Goal: Task Accomplishment & Management: Complete application form

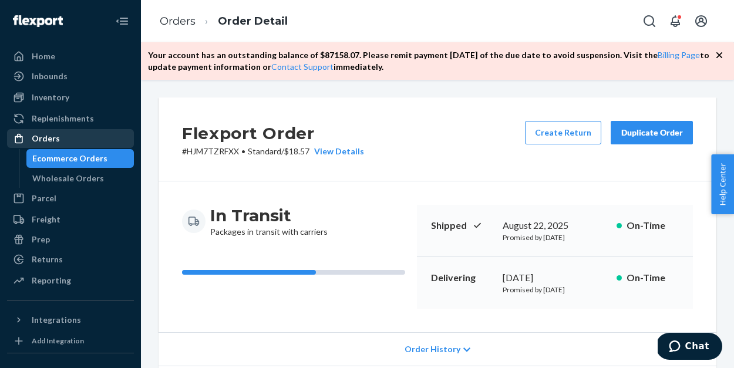
click at [77, 135] on div "Orders" at bounding box center [70, 138] width 124 height 16
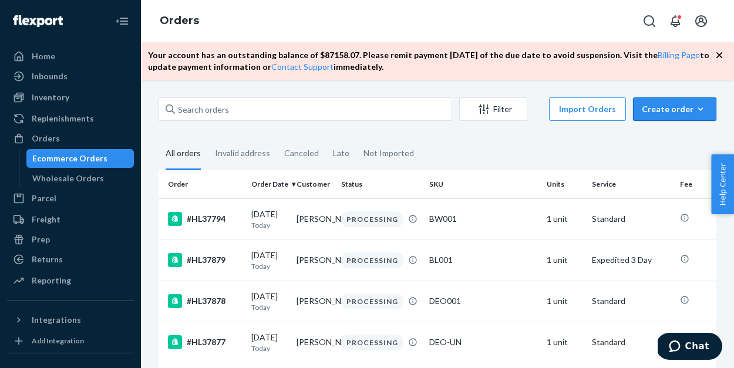
click at [670, 116] on button "Create order Ecommerce order Removal order" at bounding box center [674, 108] width 83 height 23
click at [670, 138] on span "Ecommerce order" at bounding box center [681, 137] width 73 height 8
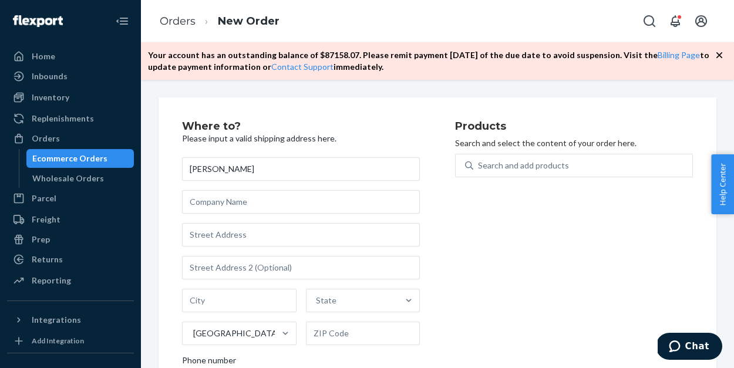
type input "[PERSON_NAME]"
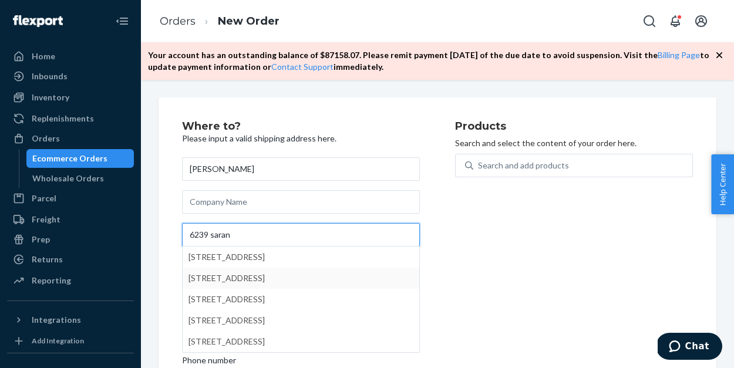
type input "6239 saran"
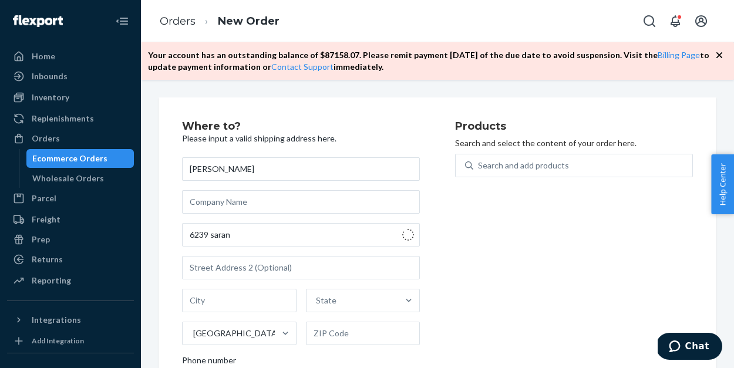
type input "[GEOGRAPHIC_DATA]"
type input "23509"
type input "[STREET_ADDRESS]"
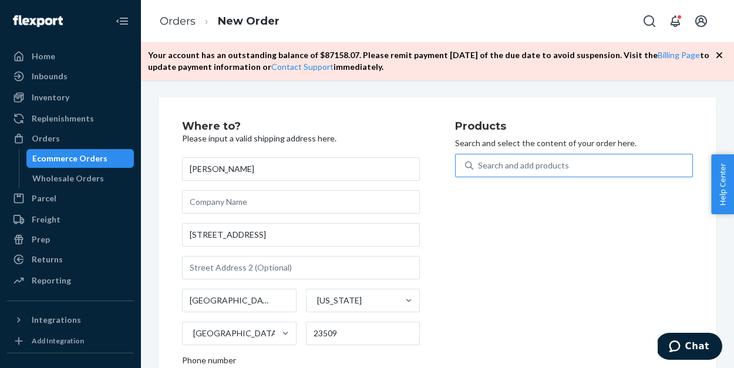
click at [503, 169] on div "Search and add products" at bounding box center [523, 166] width 91 height 12
click at [479, 169] on input "Search and add products" at bounding box center [478, 166] width 1 height 12
type input "b"
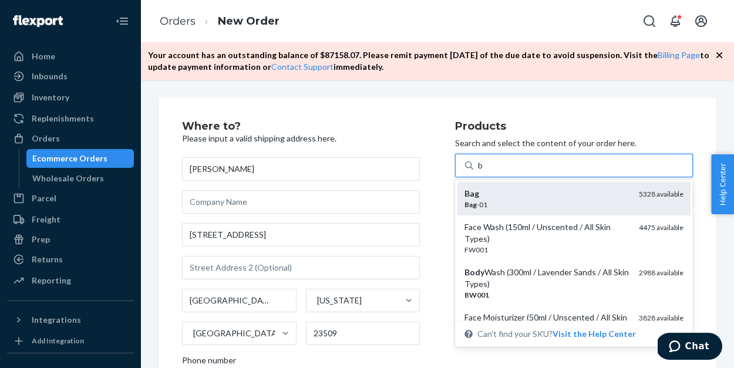
click at [501, 196] on div "Bag" at bounding box center [546, 194] width 165 height 12
click at [484, 171] on input "b" at bounding box center [481, 166] width 6 height 12
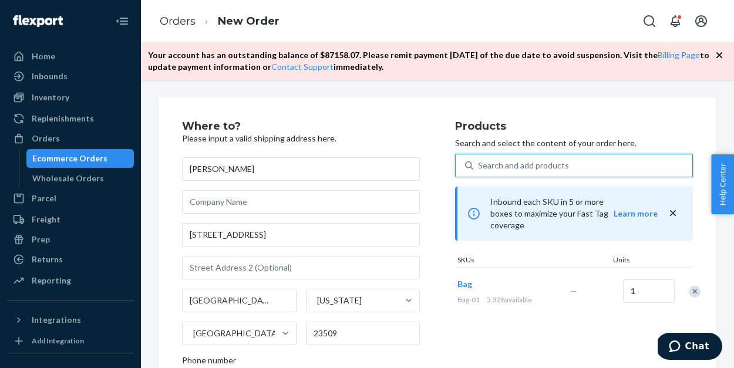
click at [494, 169] on div "Search and add products" at bounding box center [523, 166] width 91 height 12
click at [479, 169] on input "0 results available. Select is focused ,type to refine list, press Down to open…" at bounding box center [478, 166] width 1 height 12
type input "b"
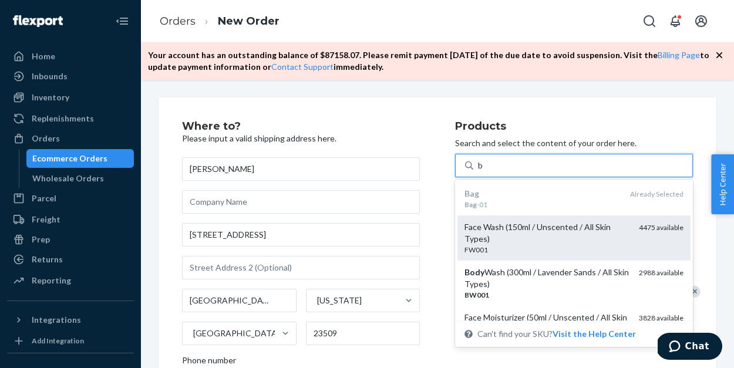
click at [489, 232] on div "Face Wash (150ml / Unscented / All Skin Types)" at bounding box center [546, 232] width 165 height 23
click at [484, 171] on input "b" at bounding box center [481, 166] width 6 height 12
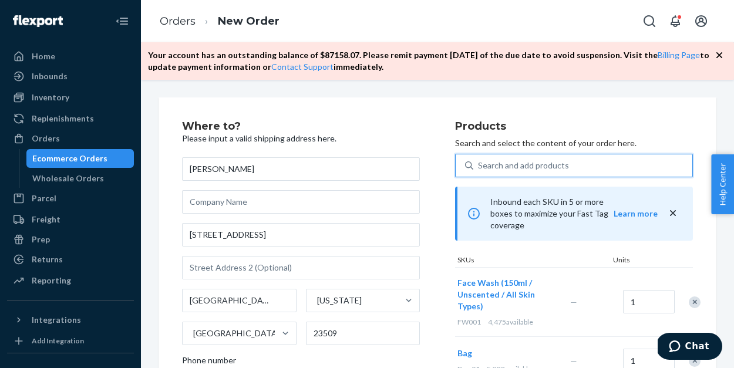
click at [496, 163] on div "Search and add products" at bounding box center [523, 166] width 91 height 12
click at [479, 163] on input "0 results available. Use Up and Down to choose options, press Enter to select t…" at bounding box center [478, 166] width 1 height 12
type input "b"
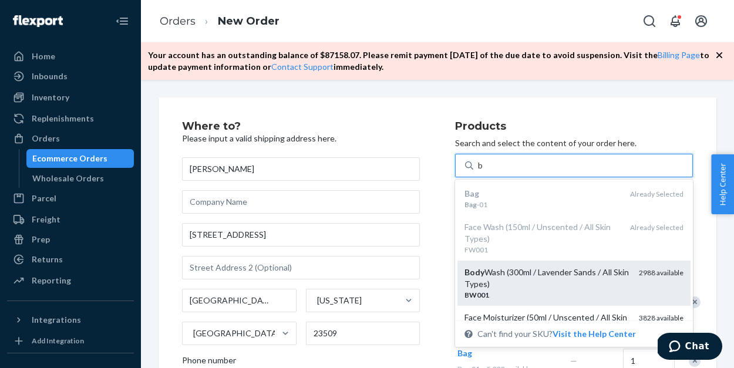
click at [493, 284] on div "Body Wash (300ml / Lavender Sands / All Skin Types)" at bounding box center [546, 278] width 165 height 23
click at [484, 171] on input "b" at bounding box center [481, 166] width 6 height 12
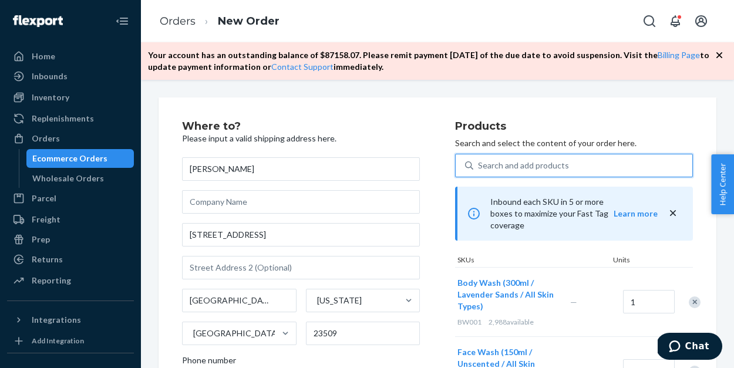
click at [496, 160] on div "Search and add products" at bounding box center [523, 166] width 91 height 12
click at [479, 160] on input "0 results available. Use Up and Down to choose options, press Enter to select t…" at bounding box center [478, 166] width 1 height 12
type input "b"
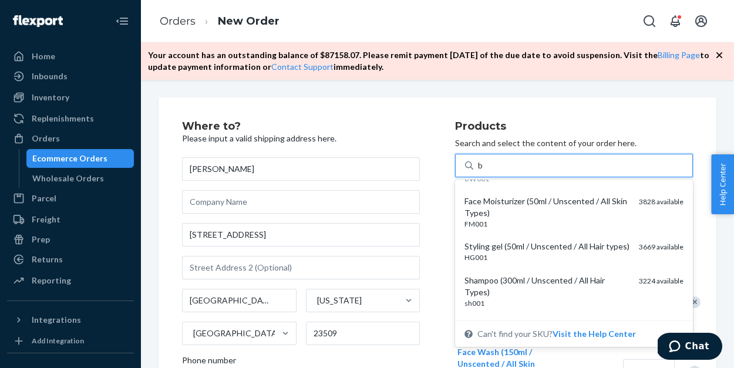
scroll to position [117, 0]
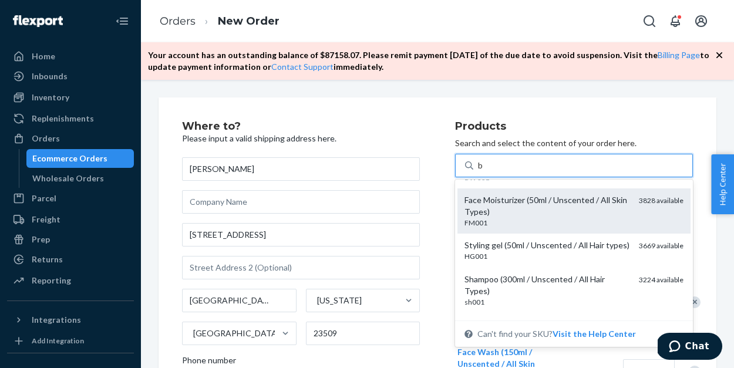
click at [498, 208] on div "Face Moisturizer (50ml / Unscented / All Skin Types)" at bounding box center [546, 205] width 165 height 23
click at [484, 171] on input "b" at bounding box center [481, 166] width 6 height 12
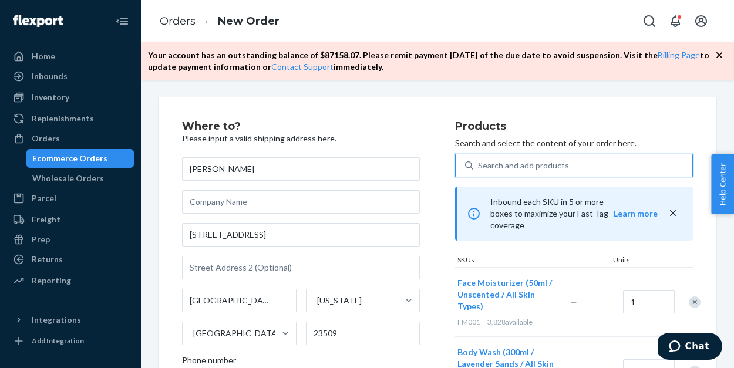
click at [498, 167] on div "Search and add products" at bounding box center [523, 166] width 91 height 12
click at [479, 167] on input "0 results available. Select is focused ,type to refine list, press Down to open…" at bounding box center [478, 166] width 1 height 12
type input "b"
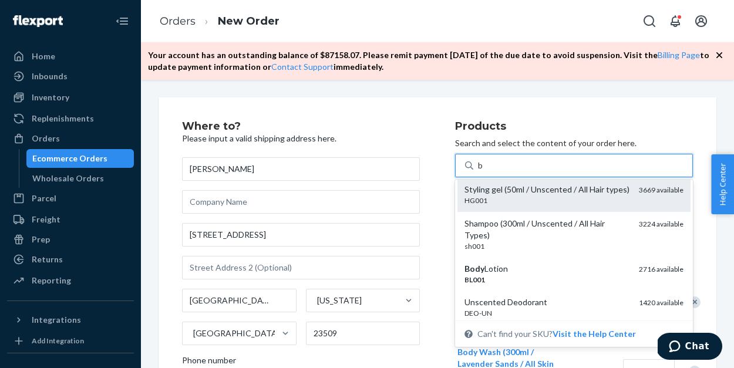
scroll to position [173, 0]
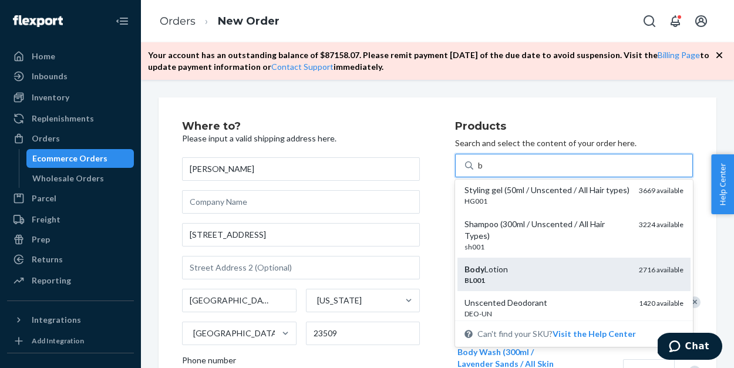
click at [494, 258] on div "Body Lotion BL001 2716 available" at bounding box center [573, 274] width 233 height 33
click at [484, 171] on input "b" at bounding box center [481, 166] width 6 height 12
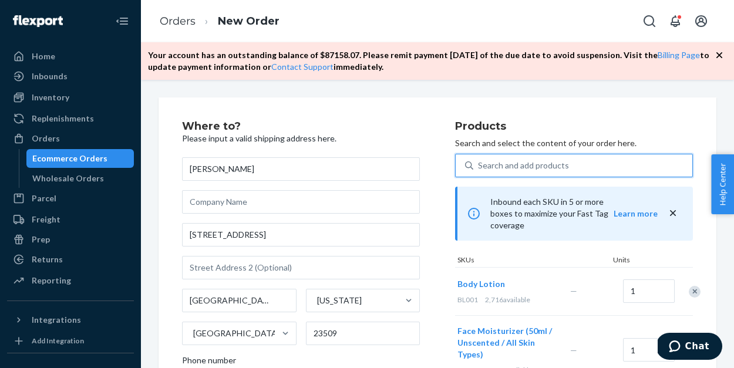
click at [487, 165] on div "Search and add products" at bounding box center [523, 166] width 91 height 12
click at [479, 165] on input "0 results available. Select is focused ,type to refine list, press Down to open…" at bounding box center [478, 166] width 1 height 12
type input "b"
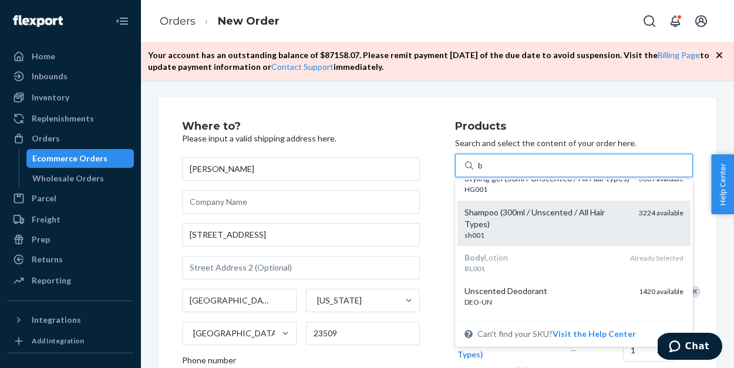
scroll to position [185, 0]
click at [489, 230] on div "sh001" at bounding box center [546, 235] width 165 height 10
click at [484, 171] on input "b" at bounding box center [481, 166] width 6 height 12
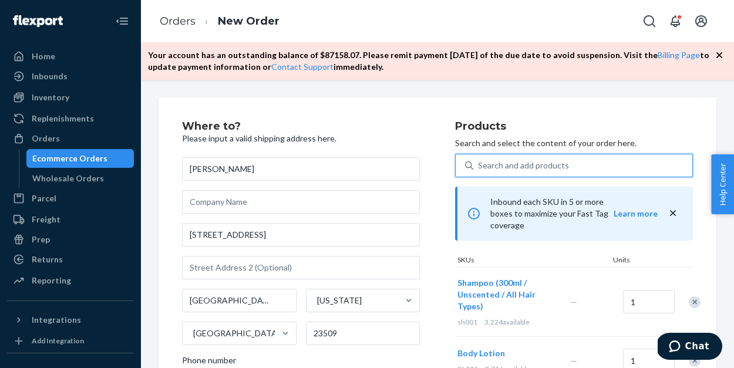
click at [486, 166] on div "Search and add products" at bounding box center [523, 166] width 91 height 12
click at [479, 166] on input "0 results available. Use Up and Down to choose options, press Enter to select t…" at bounding box center [478, 166] width 1 height 12
type input "b"
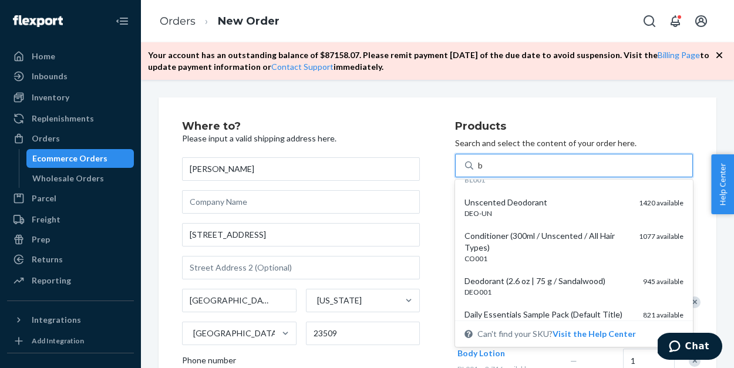
scroll to position [274, 0]
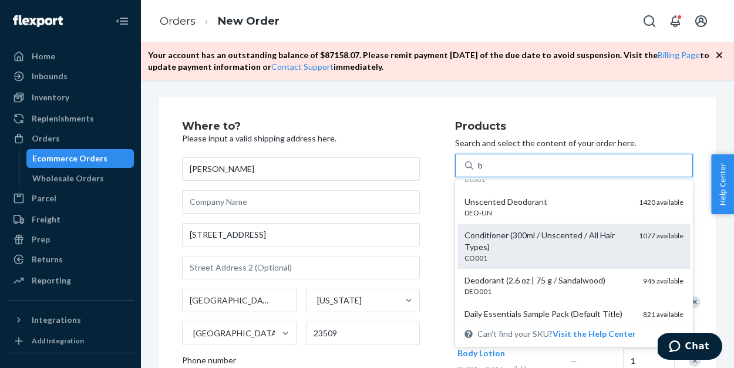
click at [490, 242] on div "Conditioner (300ml / Unscented / All Hair Types)" at bounding box center [546, 241] width 165 height 23
click at [484, 171] on input "b" at bounding box center [481, 166] width 6 height 12
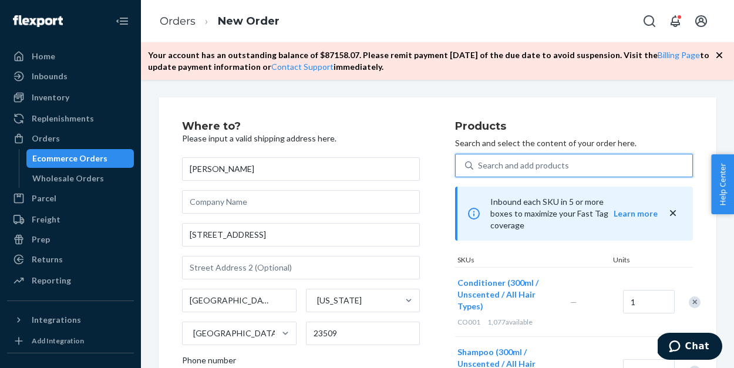
click at [493, 166] on div "Search and add products" at bounding box center [523, 166] width 91 height 12
click at [479, 166] on input "0 results available. Select is focused ,type to refine list, press Down to open…" at bounding box center [478, 166] width 1 height 12
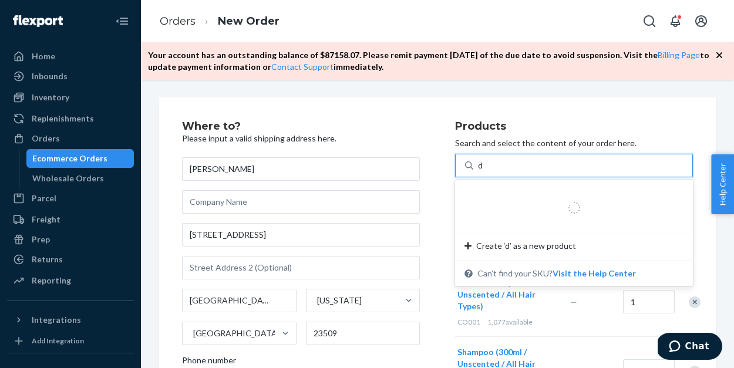
type input "de"
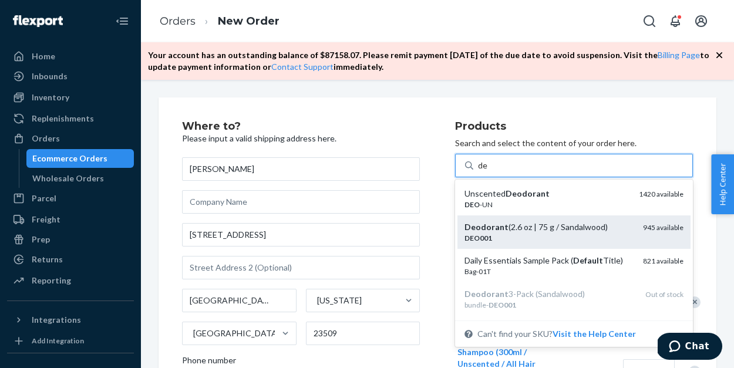
click at [498, 232] on div "Deodorant (2.6 oz | 75 g / Sandalwood)" at bounding box center [548, 227] width 169 height 12
click at [488, 171] on input "de" at bounding box center [483, 166] width 10 height 12
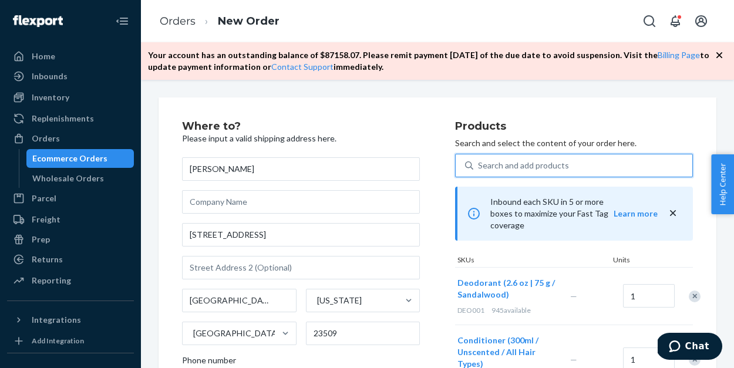
click at [493, 166] on div "Search and add products" at bounding box center [523, 166] width 91 height 12
click at [479, 166] on input "0 results available. Use Up and Down to choose options, press Enter to select t…" at bounding box center [478, 166] width 1 height 12
type input "b"
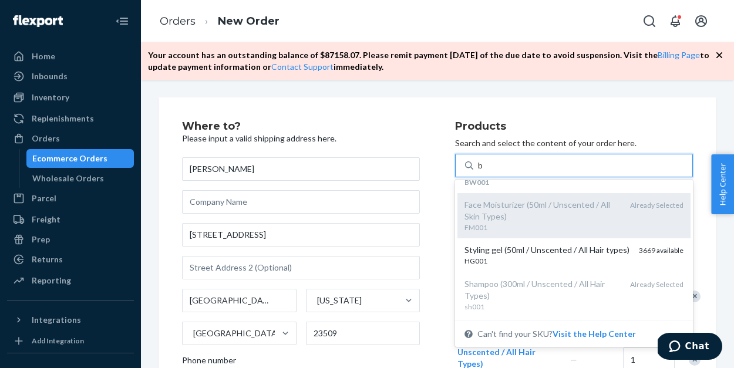
scroll to position [133, 0]
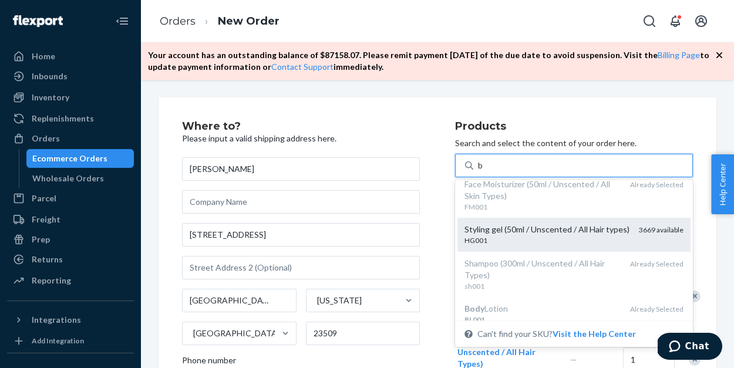
click at [499, 227] on div "Styling gel (50ml / Unscented / All Hair types)" at bounding box center [546, 230] width 165 height 12
click at [484, 171] on input "b" at bounding box center [481, 166] width 6 height 12
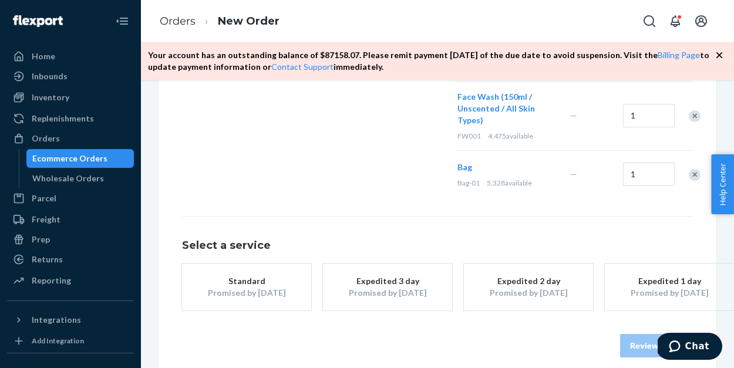
scroll to position [638, 0]
click at [285, 288] on button "Standard Promised by [DATE]" at bounding box center [246, 287] width 129 height 47
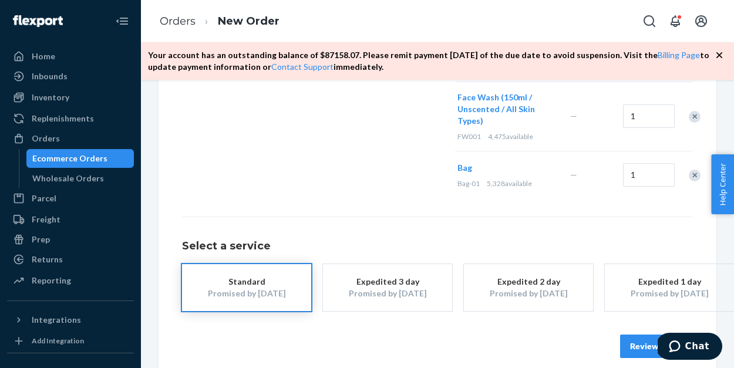
click at [632, 335] on button "Review Order" at bounding box center [656, 346] width 73 height 23
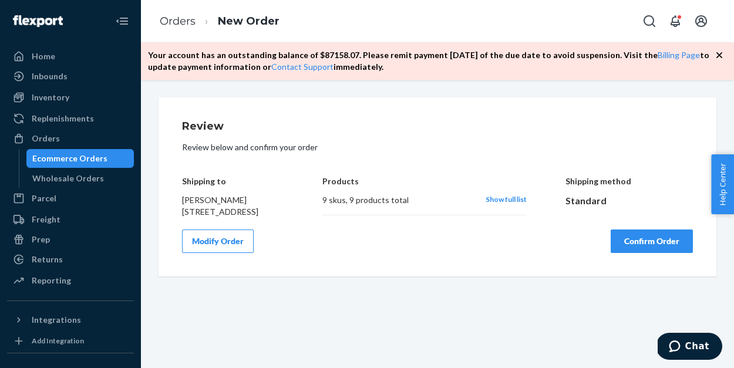
click at [639, 253] on button "Confirm Order" at bounding box center [652, 241] width 82 height 23
